Goal: Task Accomplishment & Management: Use online tool/utility

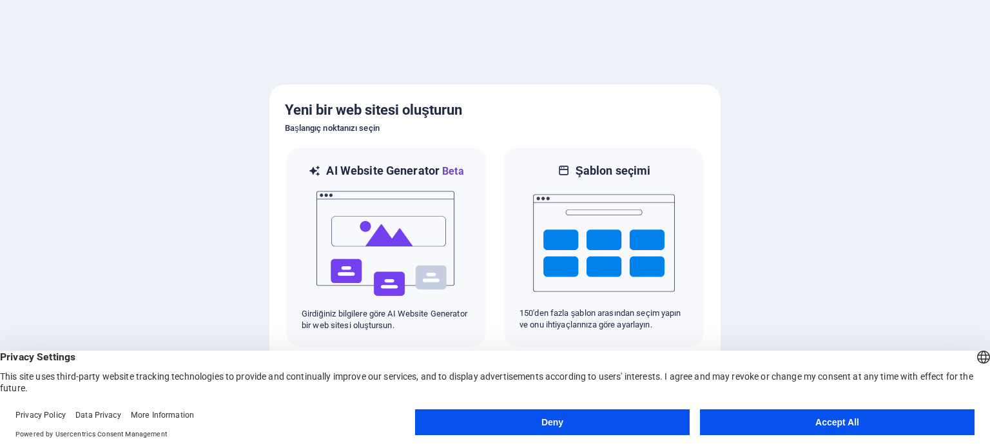
click at [601, 418] on button "Deny" at bounding box center [552, 422] width 275 height 26
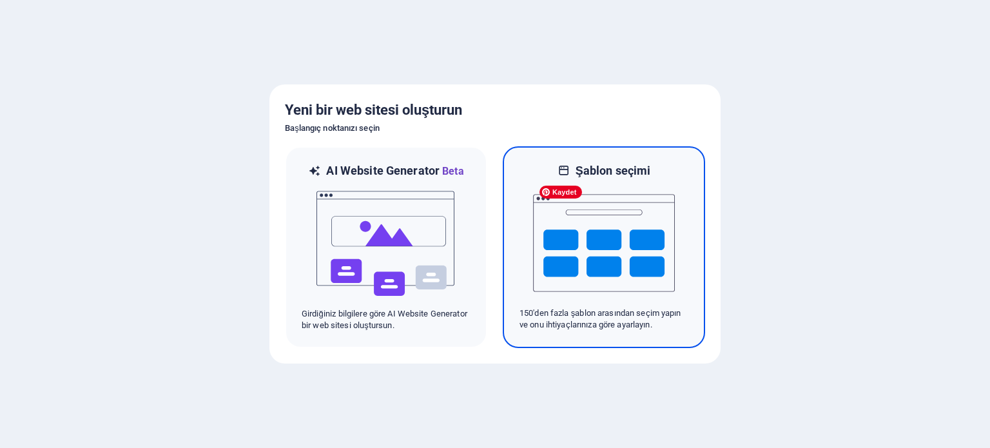
click at [593, 239] on img at bounding box center [604, 242] width 142 height 129
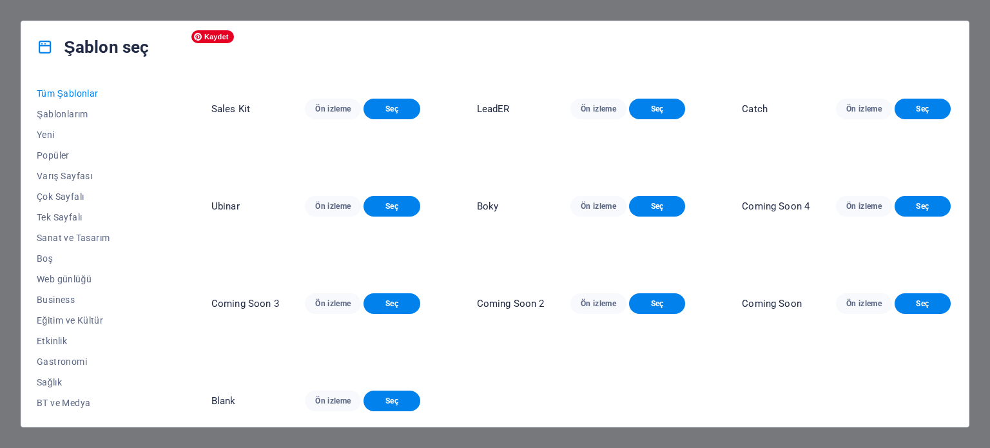
scroll to position [13823, 0]
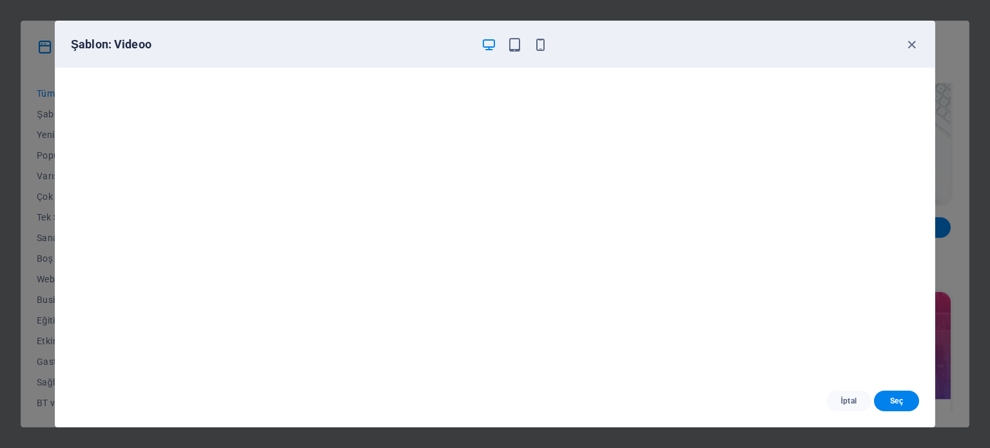
scroll to position [3, 0]
click at [511, 48] on icon "button" at bounding box center [514, 44] width 15 height 15
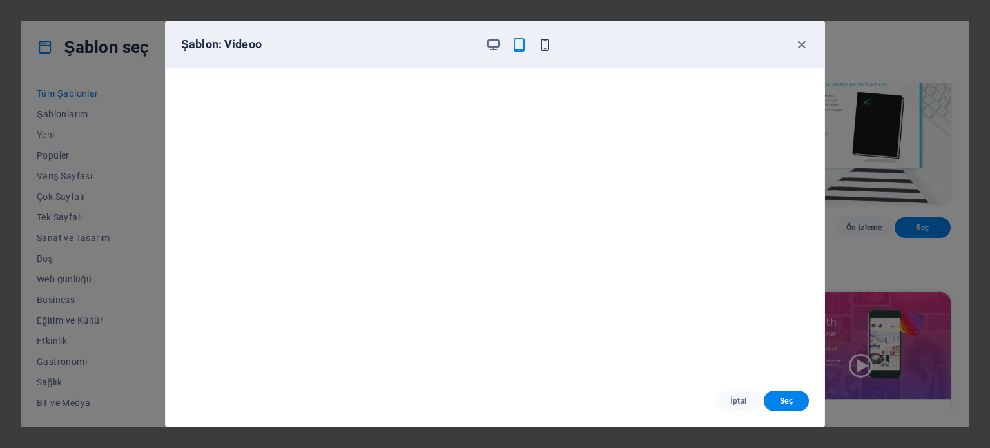
click at [537, 41] on icon "button" at bounding box center [544, 44] width 15 height 15
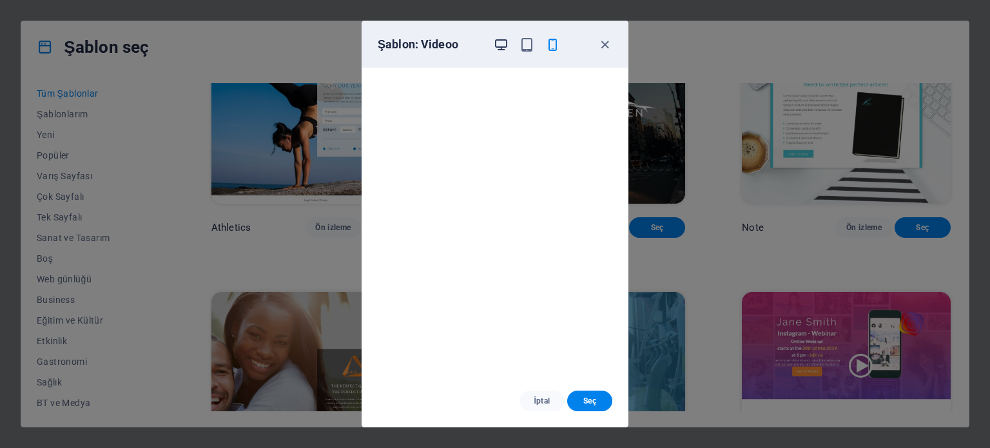
click at [502, 46] on icon "button" at bounding box center [501, 44] width 15 height 15
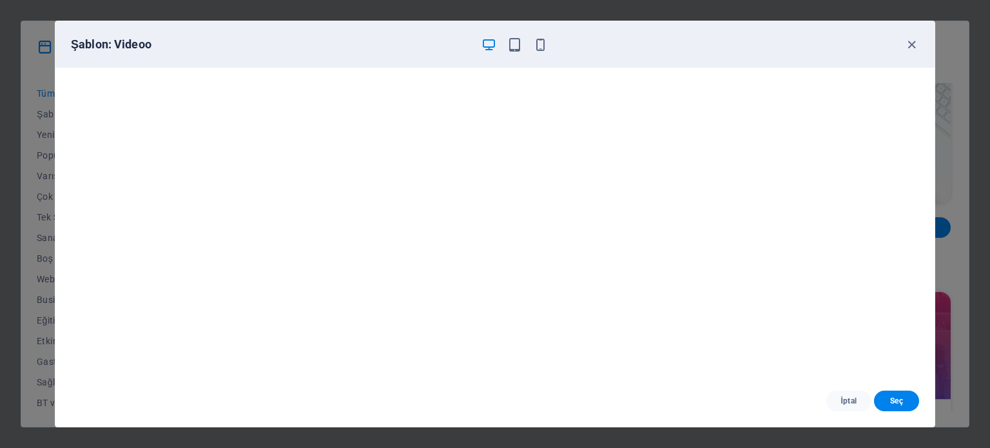
click at [17, 103] on div "Şablon: Videoo İptal Seç" at bounding box center [495, 224] width 990 height 448
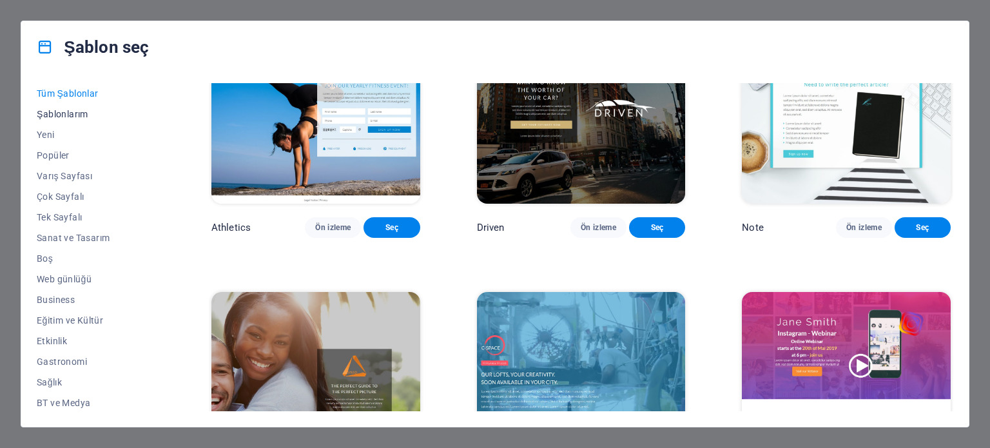
click at [73, 115] on span "Şablonlarım" at bounding box center [96, 114] width 118 height 10
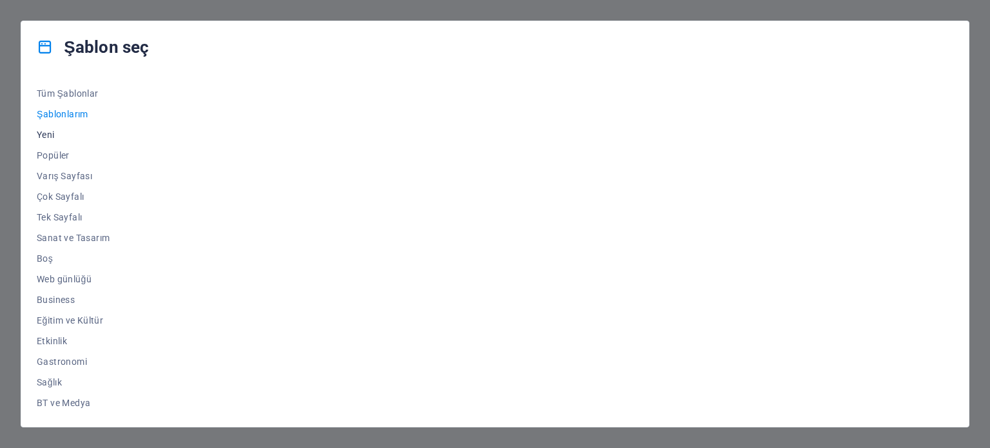
click at [44, 136] on span "Yeni" at bounding box center [96, 135] width 118 height 10
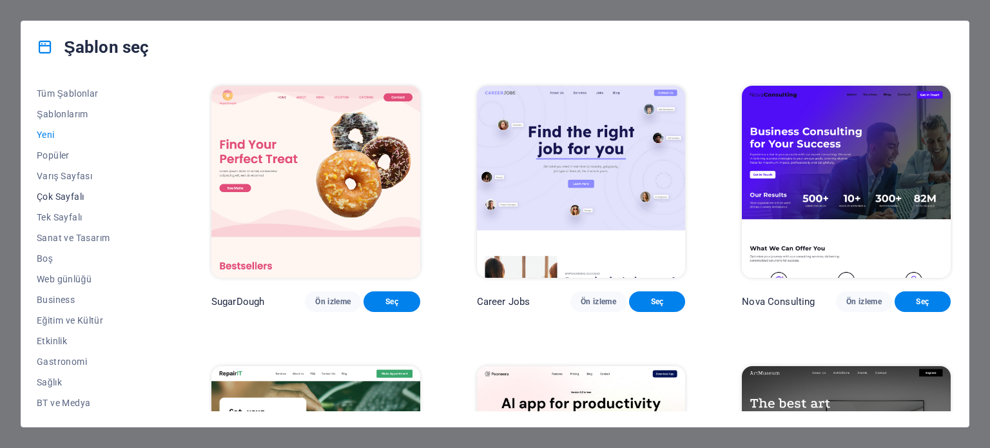
click at [67, 197] on span "Çok Sayfalı" at bounding box center [96, 196] width 118 height 10
click at [104, 259] on span "[PERSON_NAME] Gütmeyen" at bounding box center [96, 257] width 118 height 10
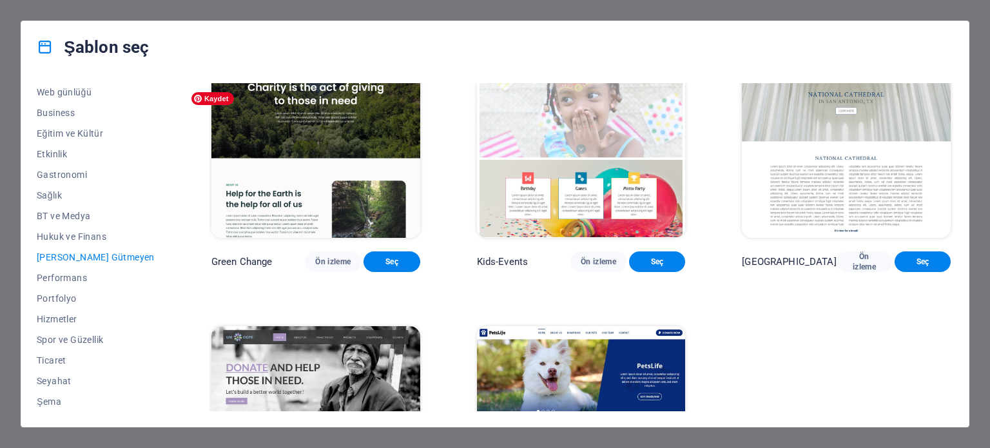
scroll to position [196, 0]
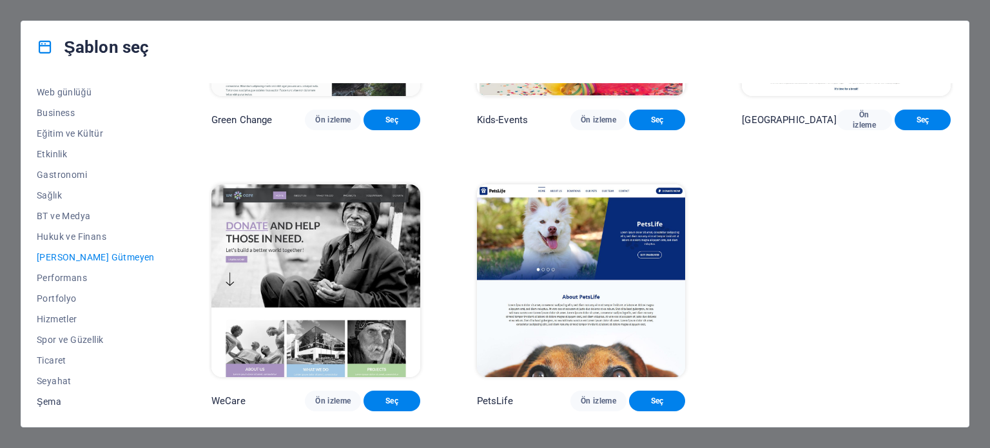
click at [62, 400] on span "Şema" at bounding box center [96, 401] width 118 height 10
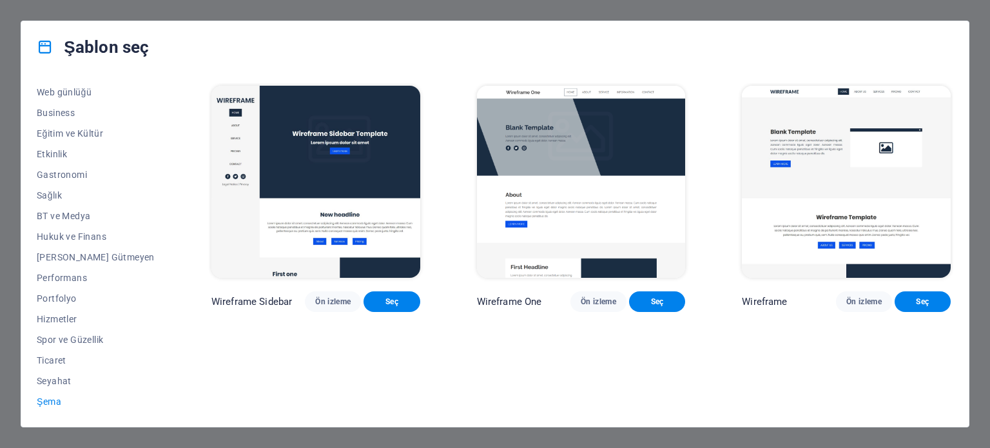
scroll to position [0, 0]
click at [60, 352] on button "Ticaret" at bounding box center [96, 360] width 118 height 21
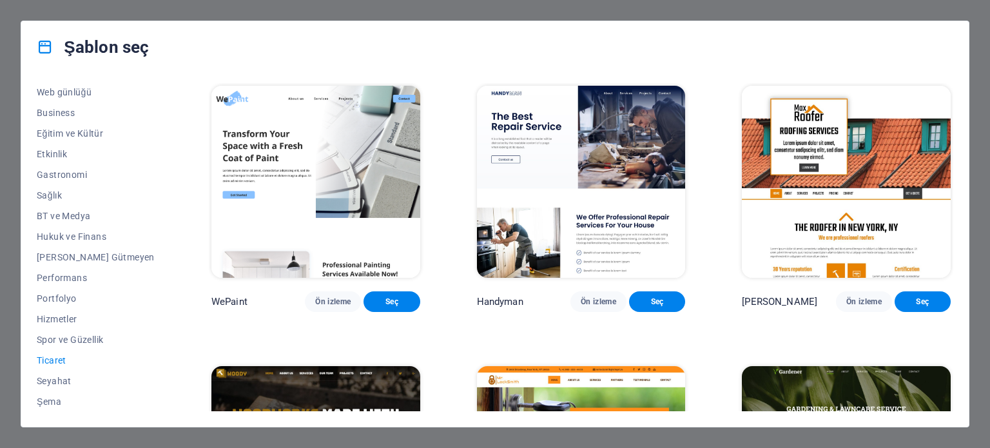
click at [891, 10] on div "Şablon seç Tüm Şablonlar Şablonlarım Yeni Popüler Varış Sayfası Çok Sayfalı Tek…" at bounding box center [495, 224] width 990 height 448
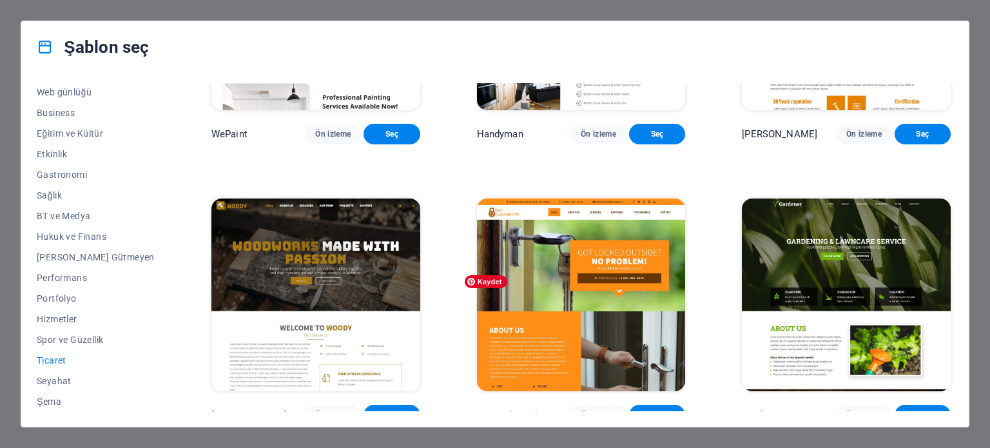
scroll to position [193, 0]
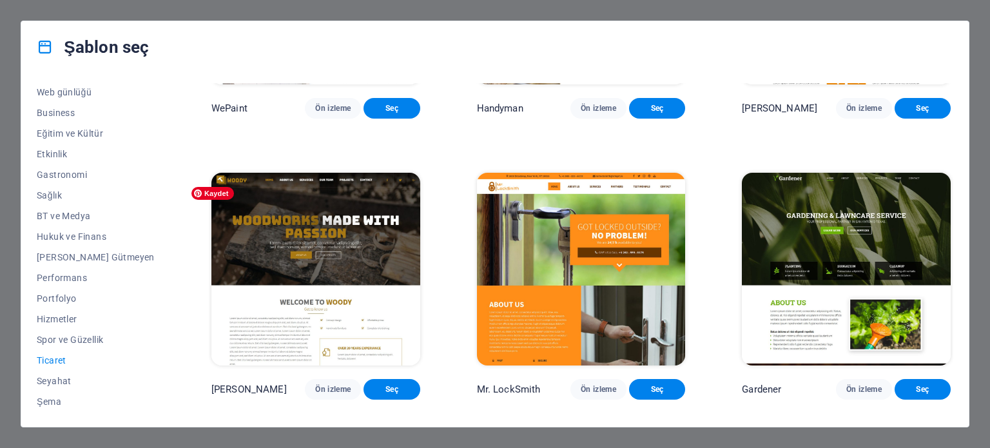
click at [0, 126] on div "Şablon seç Tüm Şablonlar Şablonlarım Yeni Popüler Varış Sayfası Çok Sayfalı Tek…" at bounding box center [495, 224] width 990 height 448
